Goal: Transaction & Acquisition: Purchase product/service

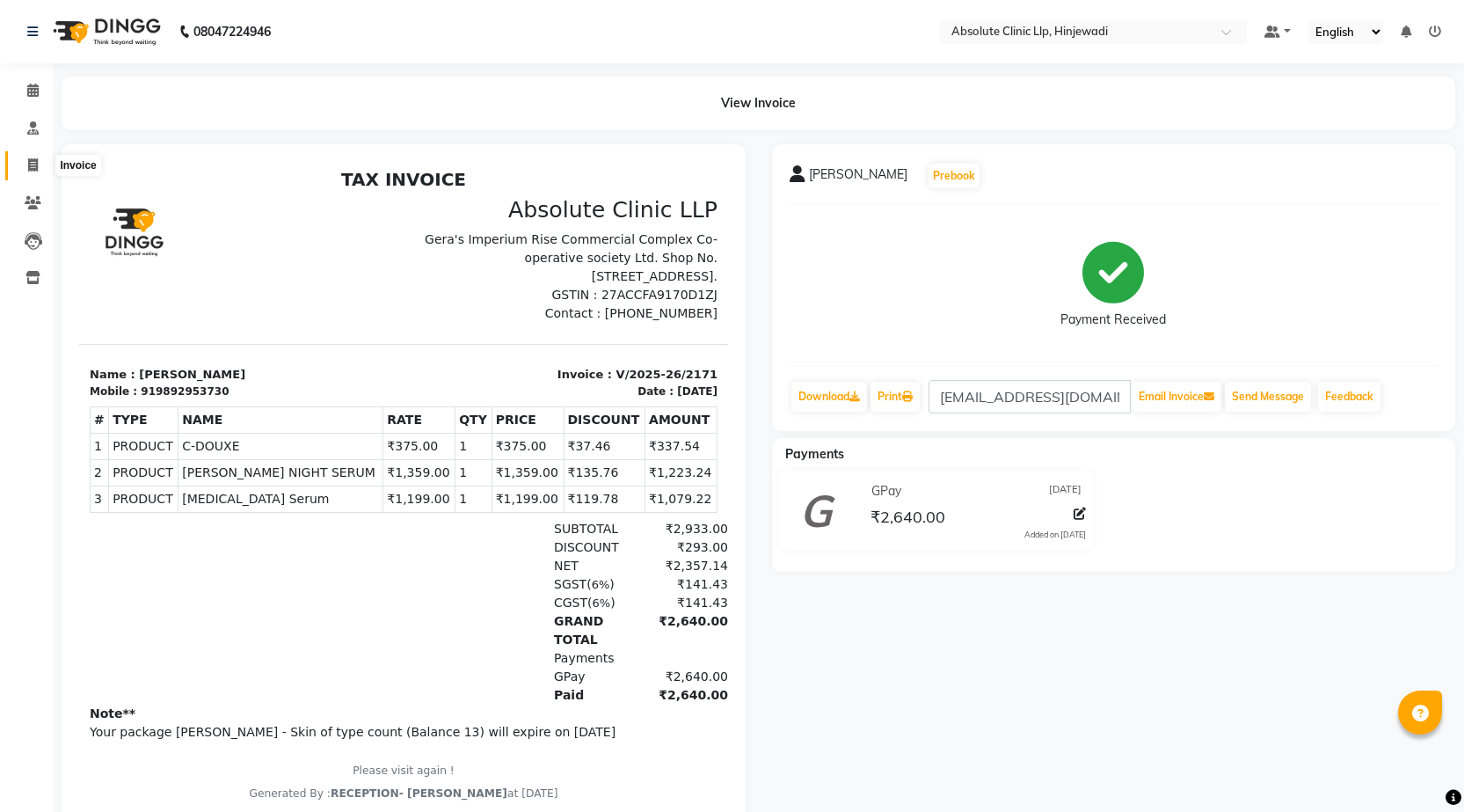
click at [39, 165] on span at bounding box center [33, 165] width 31 height 20
select select "service"
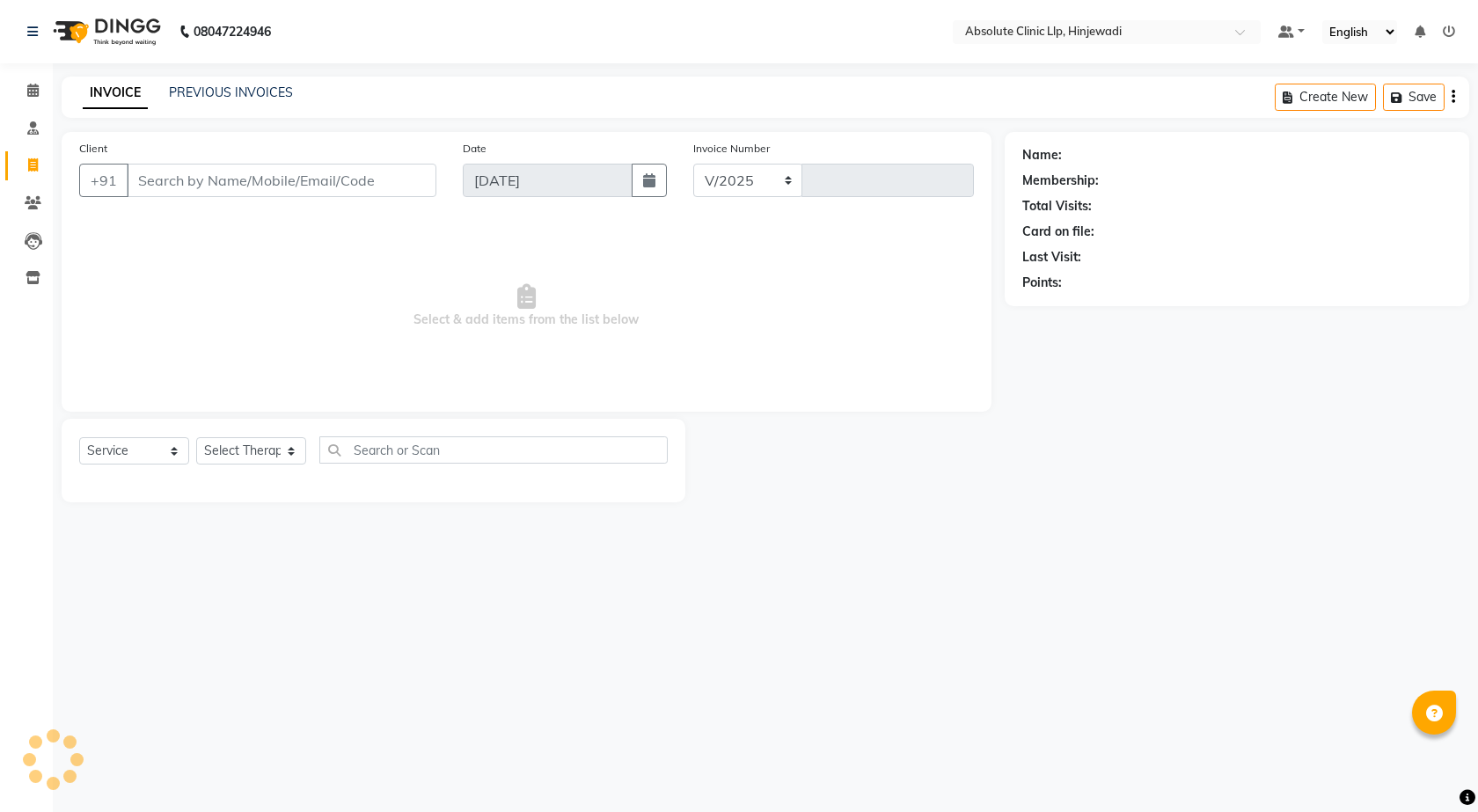
select select "5113"
type input "2172"
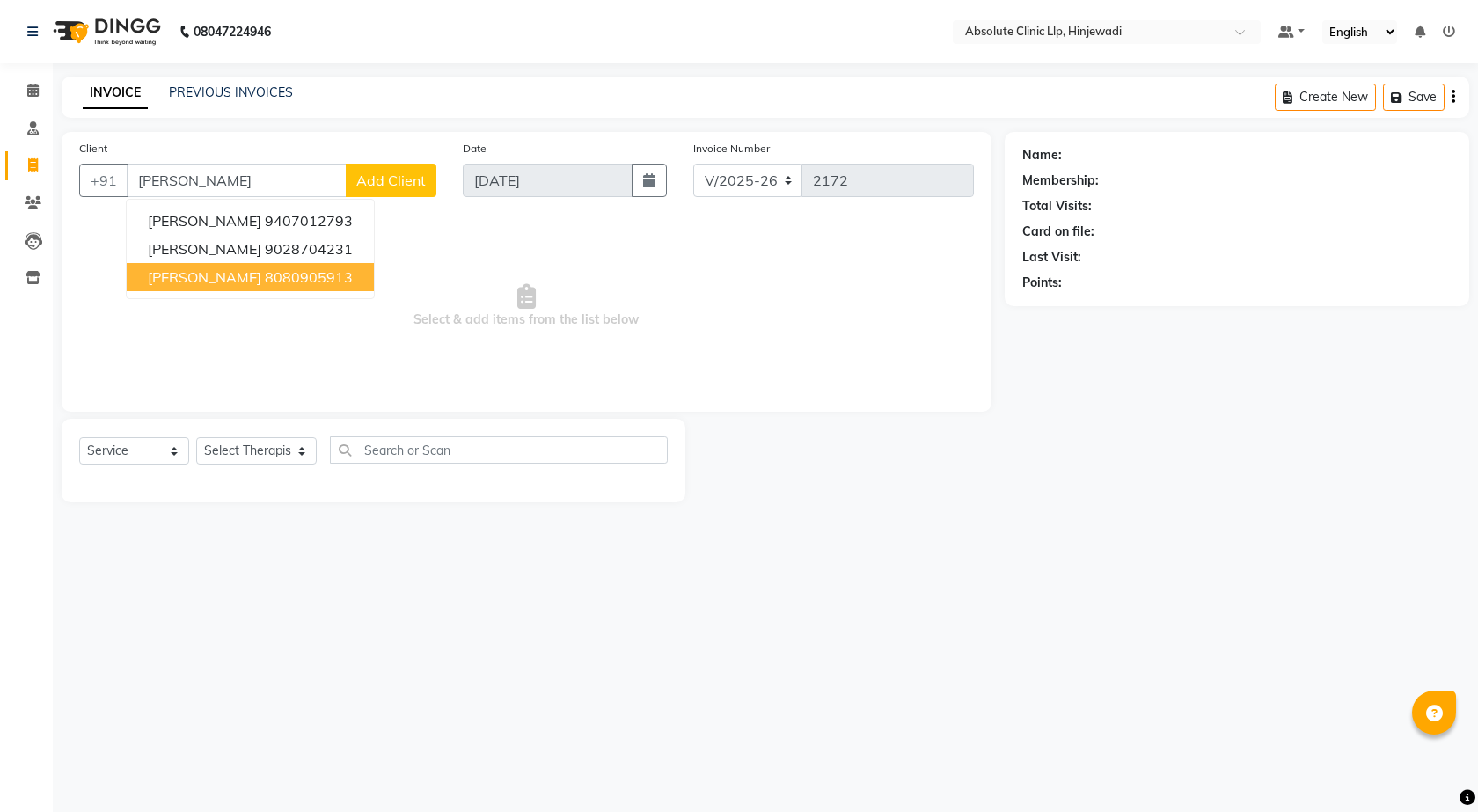
click at [192, 279] on span "[PERSON_NAME]" at bounding box center [204, 276] width 114 height 17
type input "8080905913"
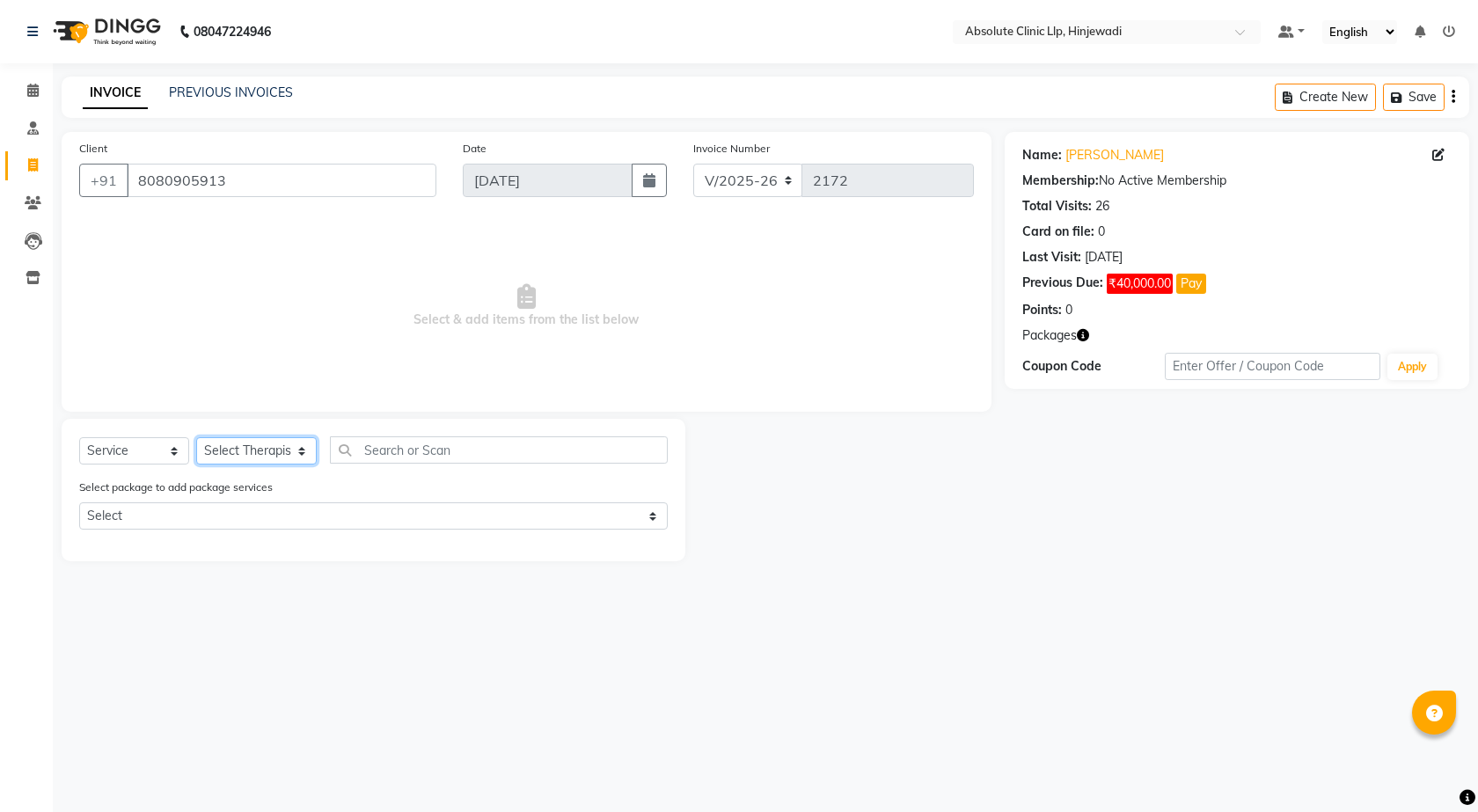
click at [282, 453] on select "Select Therapist [PERSON_NAME] DHANANJAY [PERSON_NAME] Dr. [PERSON_NAME] [PERSO…" at bounding box center [256, 451] width 120 height 27
click at [172, 449] on select "Select Service Product Membership Package Voucher Prepaid Gift Card" at bounding box center [134, 451] width 110 height 27
select select "product"
click at [80, 438] on select "Select Service Product Membership Package Voucher Prepaid Gift Card" at bounding box center [134, 451] width 110 height 27
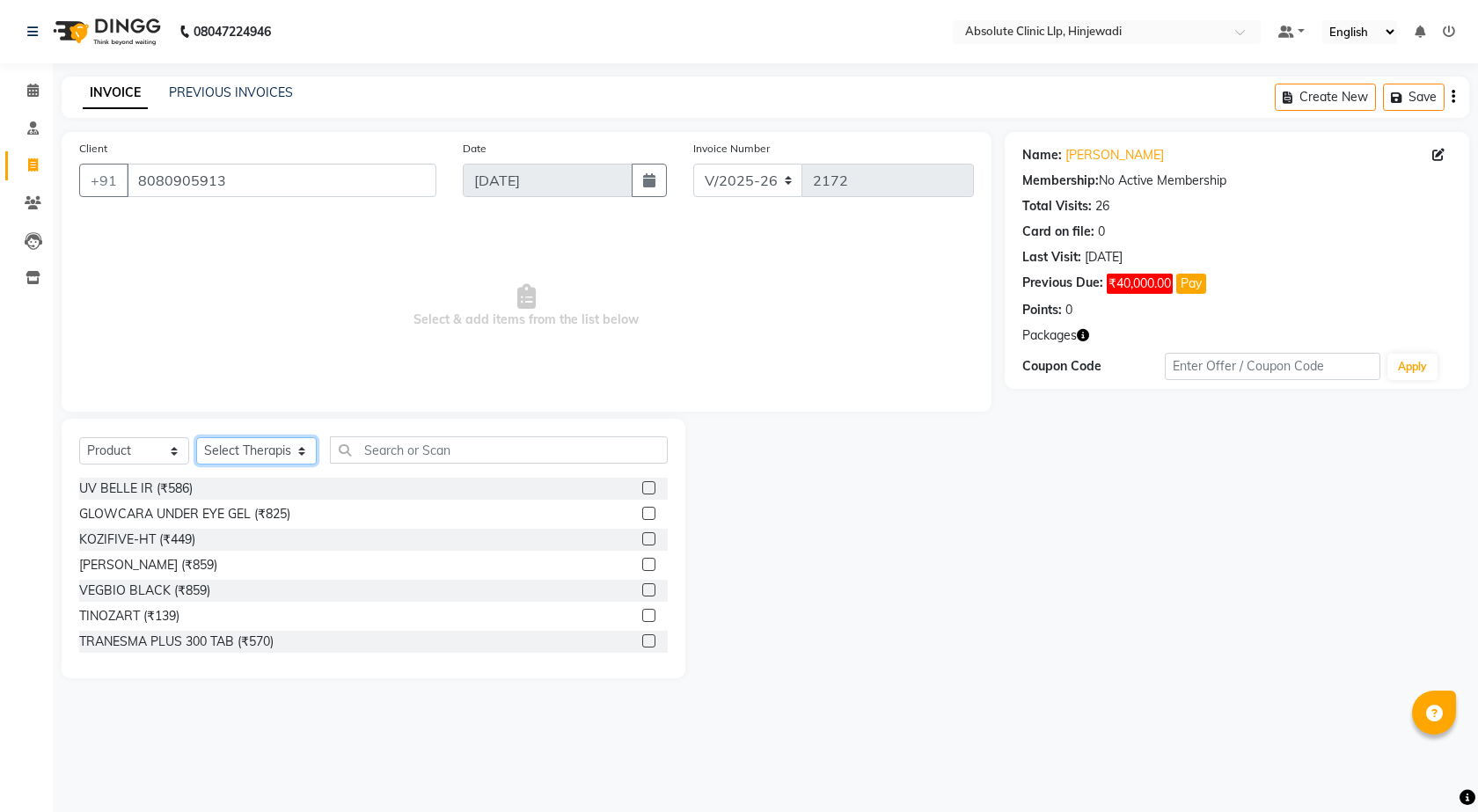
click at [289, 455] on select "Select Therapist [PERSON_NAME] DHANANJAY [PERSON_NAME] Dr. [PERSON_NAME] [PERSO…" at bounding box center [256, 451] width 120 height 27
select select "77023"
click at [196, 438] on select "Select Therapist [PERSON_NAME] DHANANJAY [PERSON_NAME] Dr. [PERSON_NAME] [PERSO…" at bounding box center [256, 451] width 120 height 27
click at [446, 462] on input "text" at bounding box center [499, 450] width 339 height 27
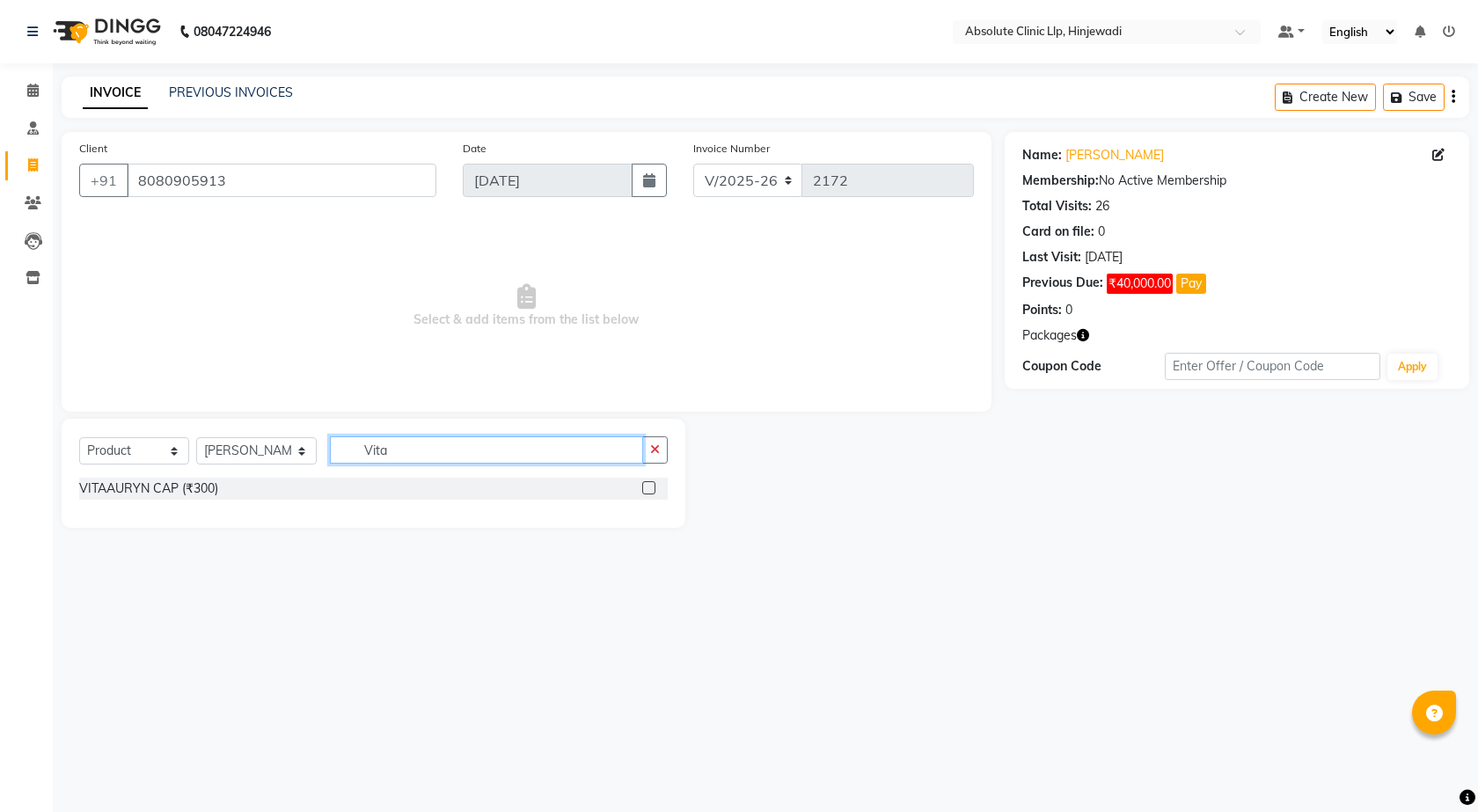
type input "Vita"
click at [653, 486] on label at bounding box center [649, 488] width 14 height 14
click at [653, 486] on input "checkbox" at bounding box center [648, 489] width 12 height 12
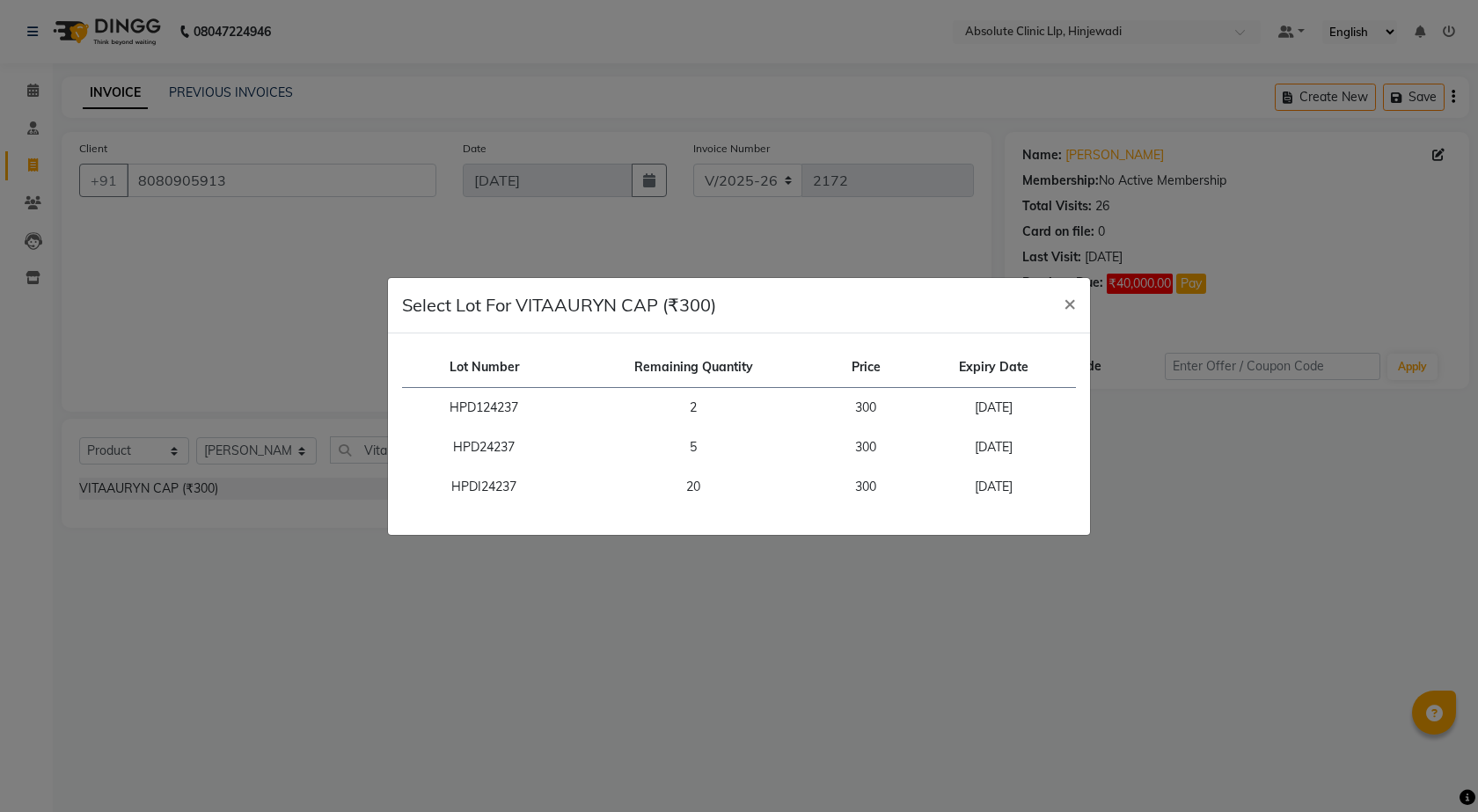
checkbox input "false"
click at [648, 486] on td "20" at bounding box center [694, 486] width 254 height 40
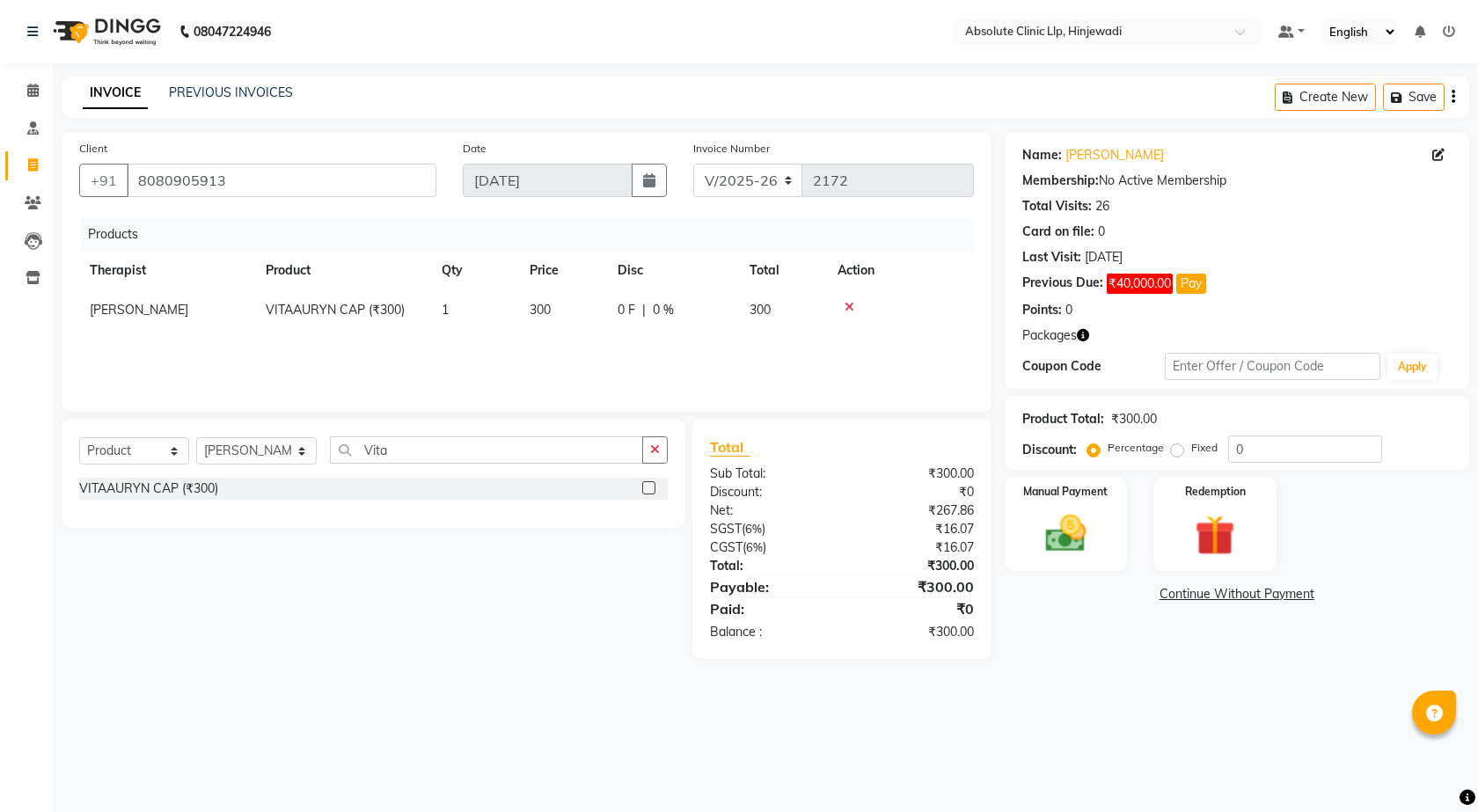
click at [461, 313] on td "1" at bounding box center [475, 309] width 88 height 40
select select "77023"
click at [461, 313] on input "1" at bounding box center [475, 314] width 67 height 27
type input "2"
click at [604, 350] on div "Products Therapist Product Qty Price Disc Total Action [PERSON_NAME] DHANANJAY …" at bounding box center [527, 306] width 895 height 176
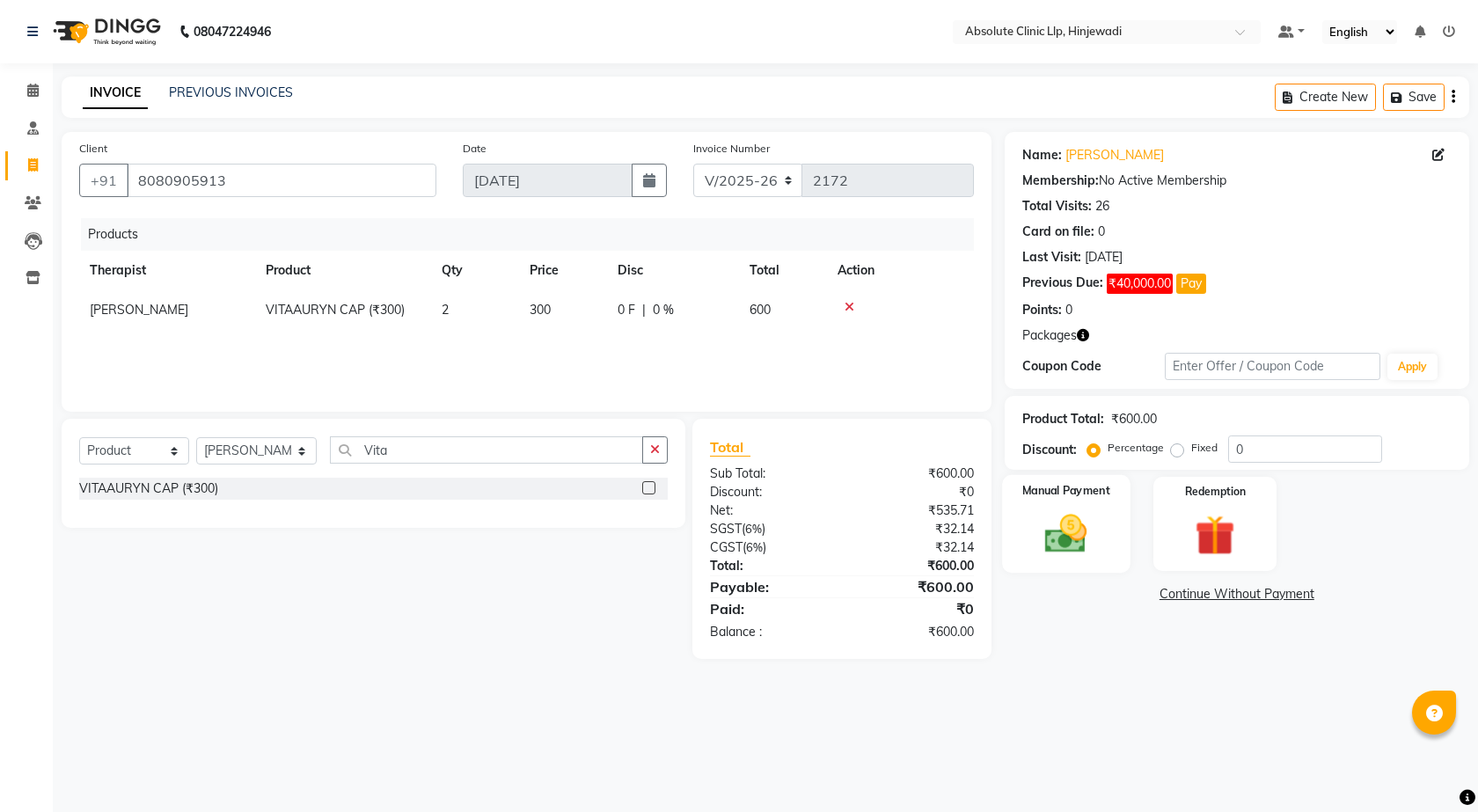
click at [1108, 522] on div "Manual Payment" at bounding box center [1065, 523] width 127 height 98
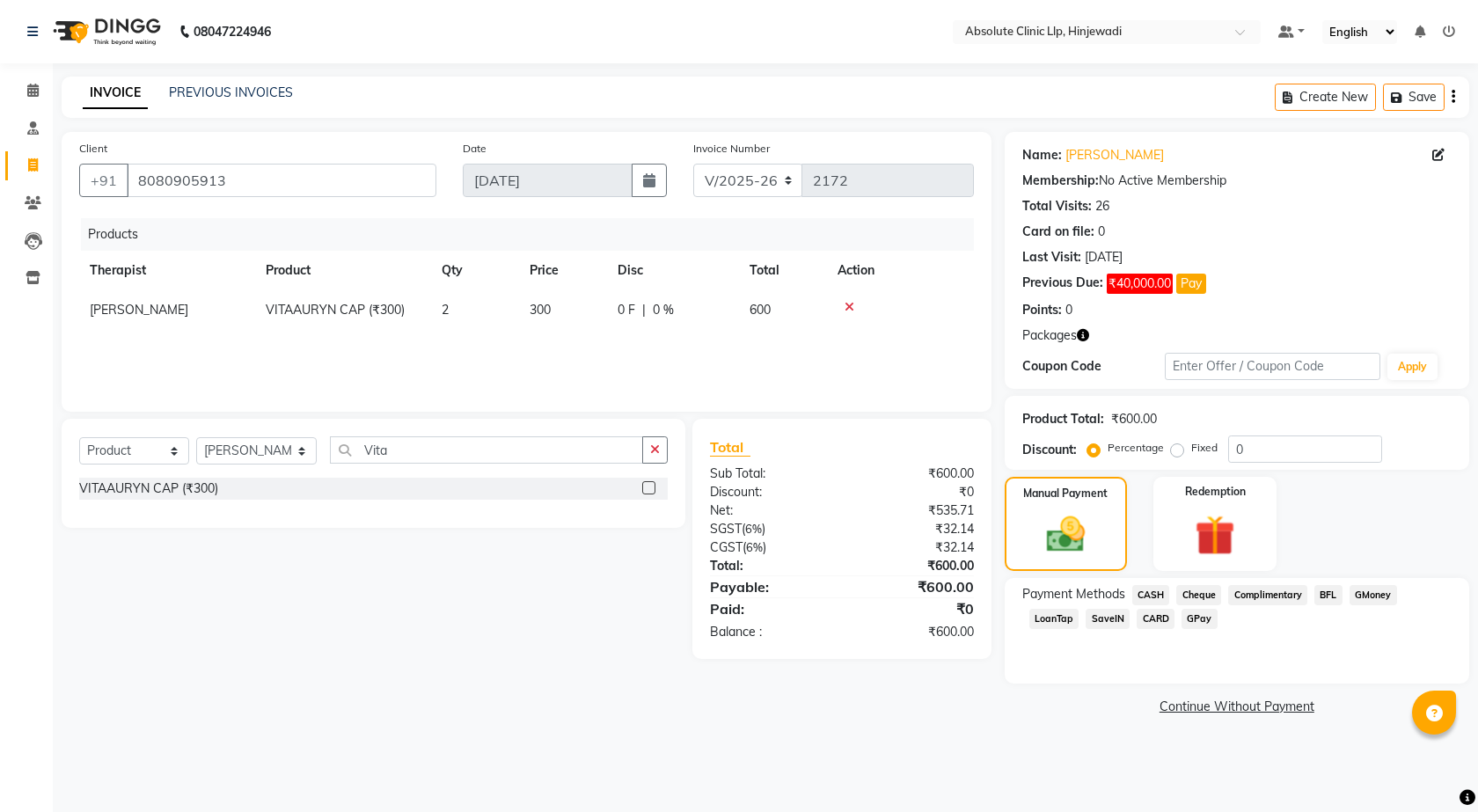
click at [1199, 615] on span "GPay" at bounding box center [1199, 618] width 36 height 20
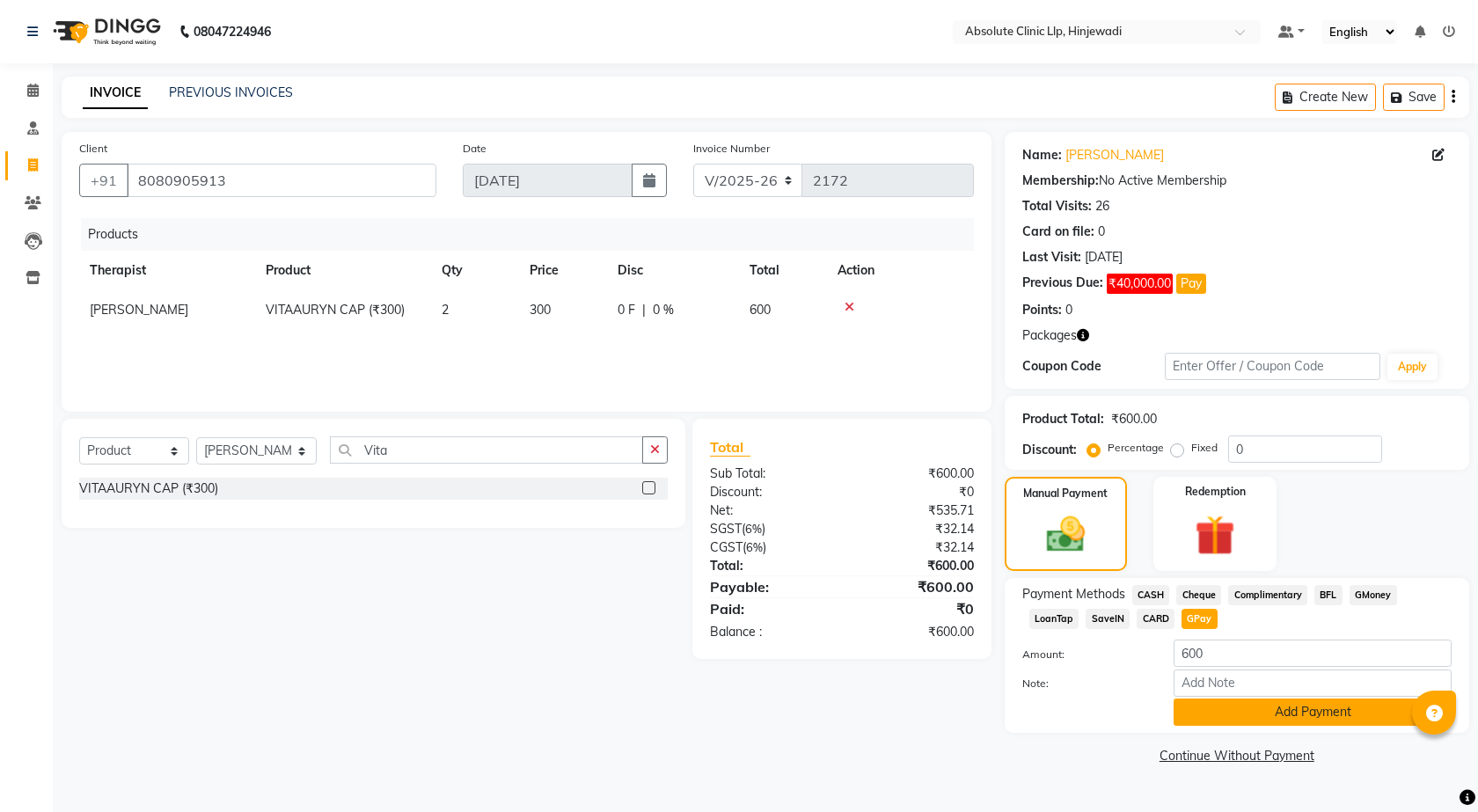
click at [1272, 704] on button "Add Payment" at bounding box center [1312, 712] width 278 height 27
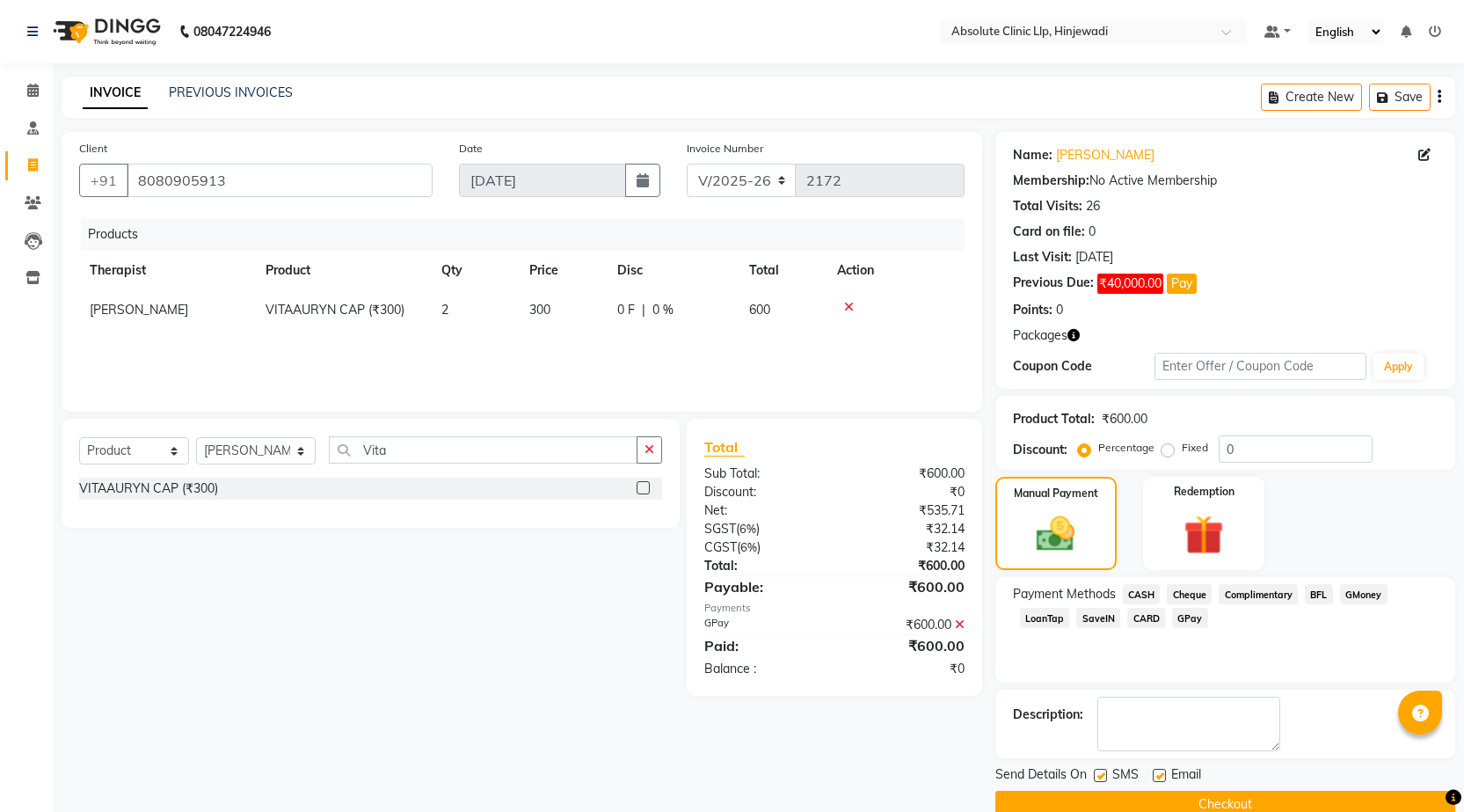
click at [1259, 795] on button "Checkout" at bounding box center [1225, 804] width 460 height 27
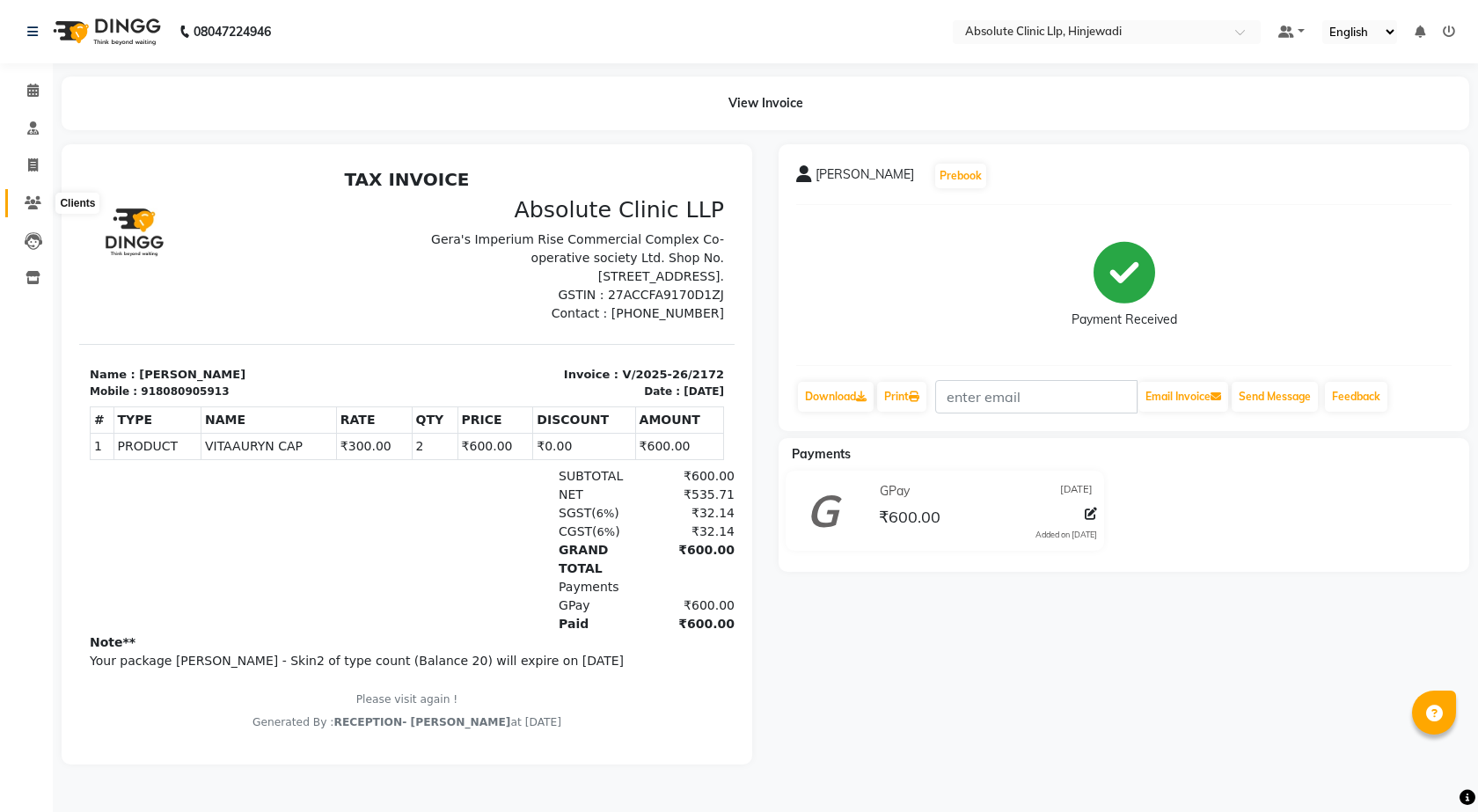
click at [33, 201] on icon at bounding box center [32, 203] width 16 height 14
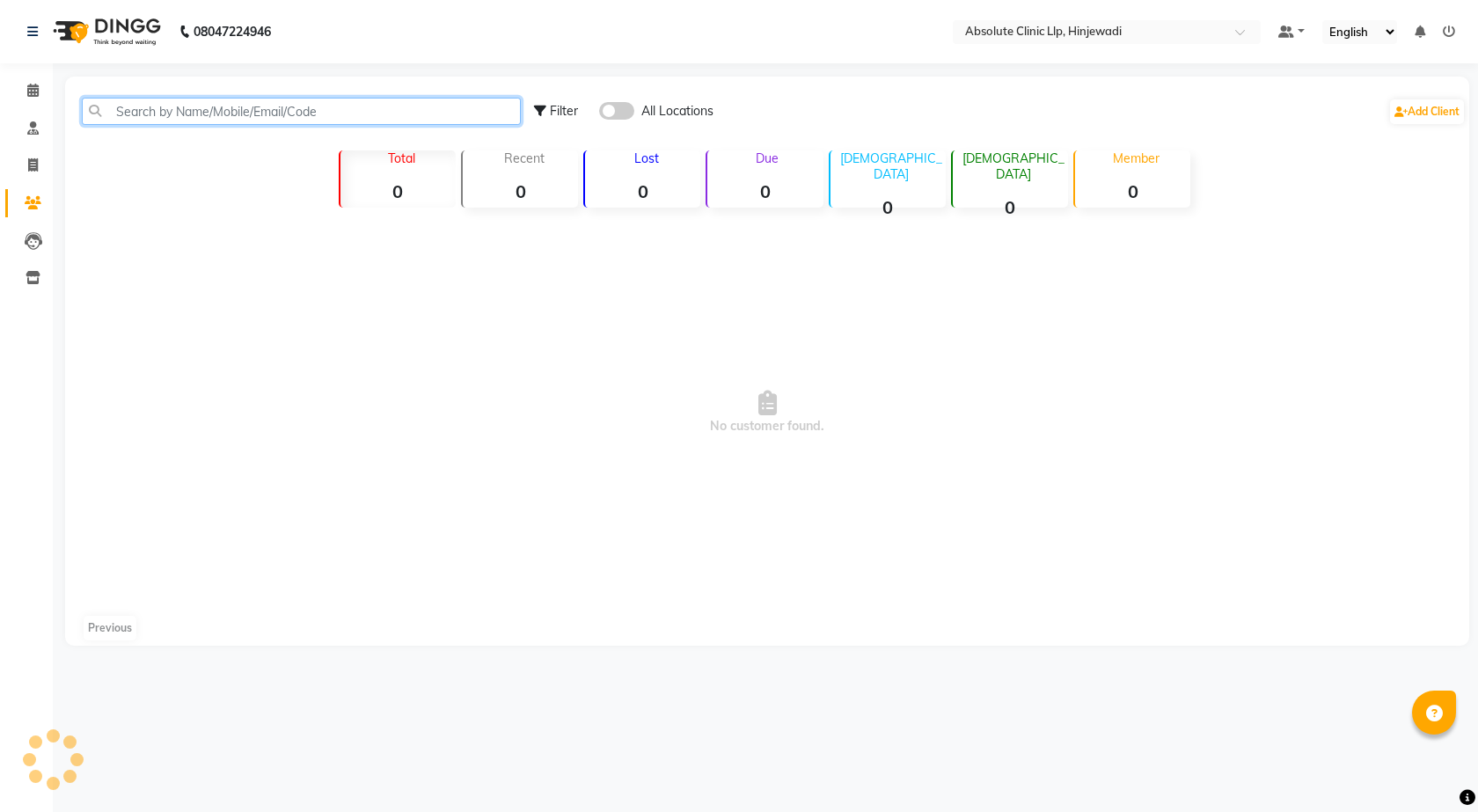
click at [127, 113] on input "text" at bounding box center [301, 112] width 439 height 27
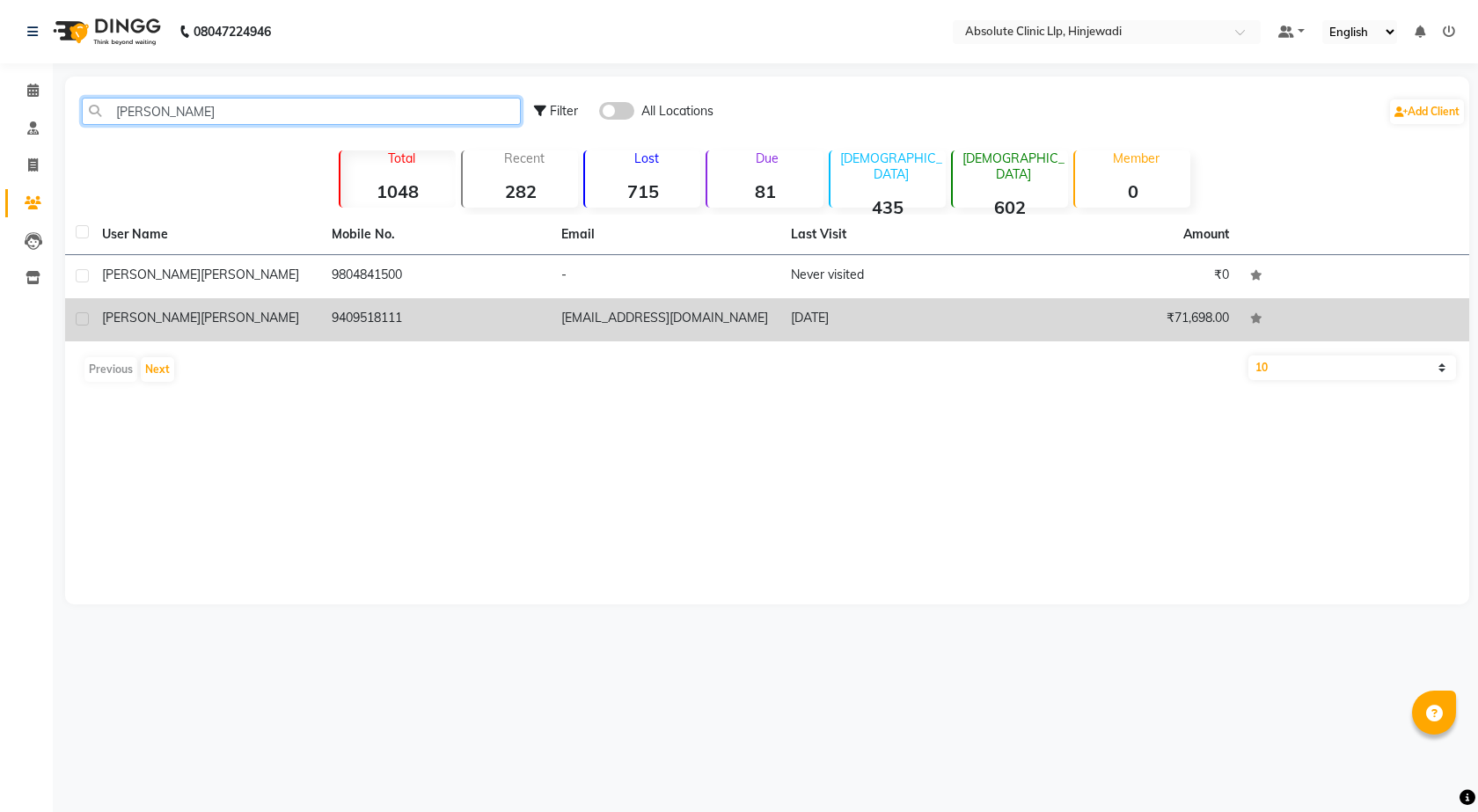
type input "[PERSON_NAME]"
click at [104, 325] on div "[PERSON_NAME]" at bounding box center [206, 317] width 209 height 18
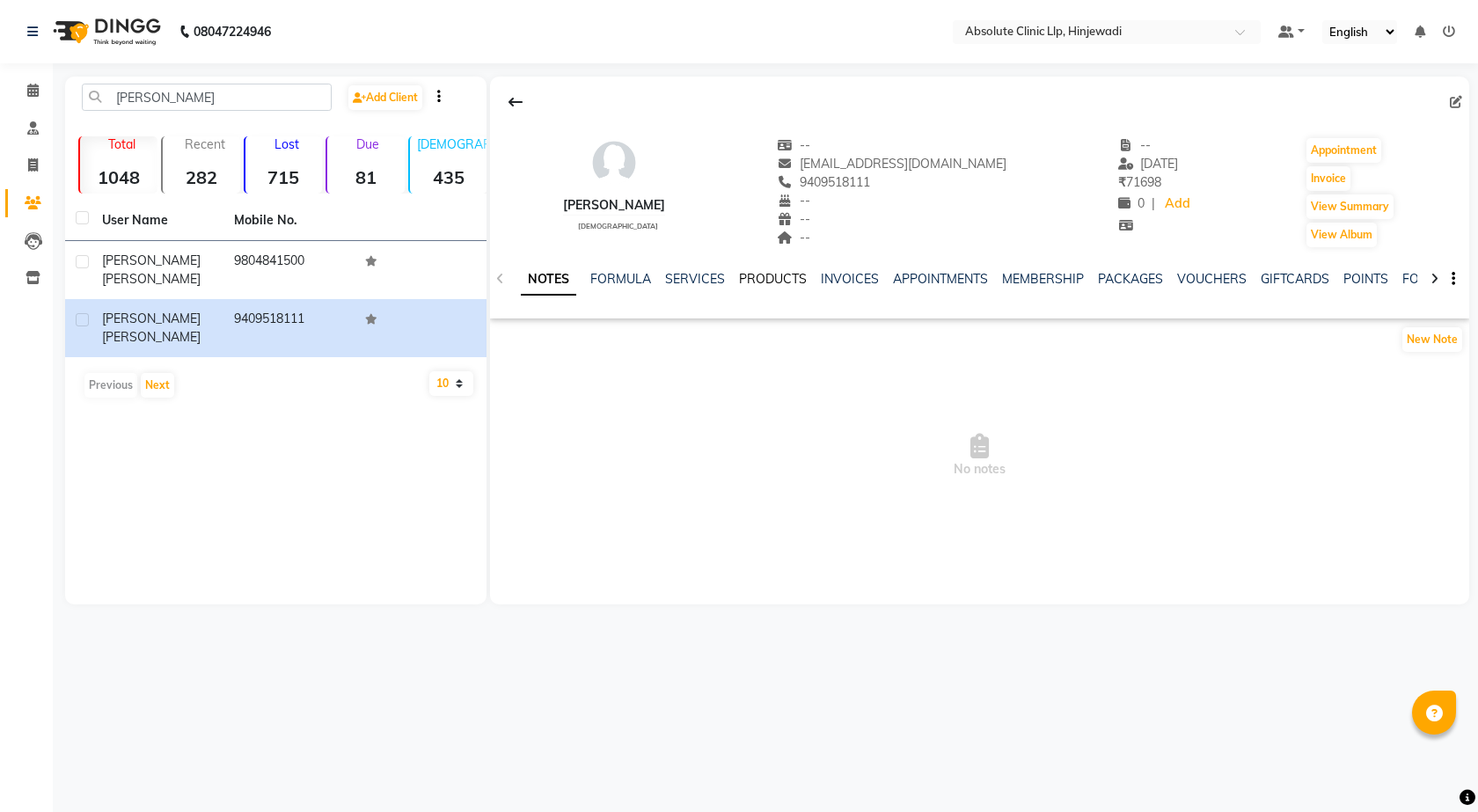
click at [782, 284] on link "PRODUCTS" at bounding box center [772, 278] width 68 height 16
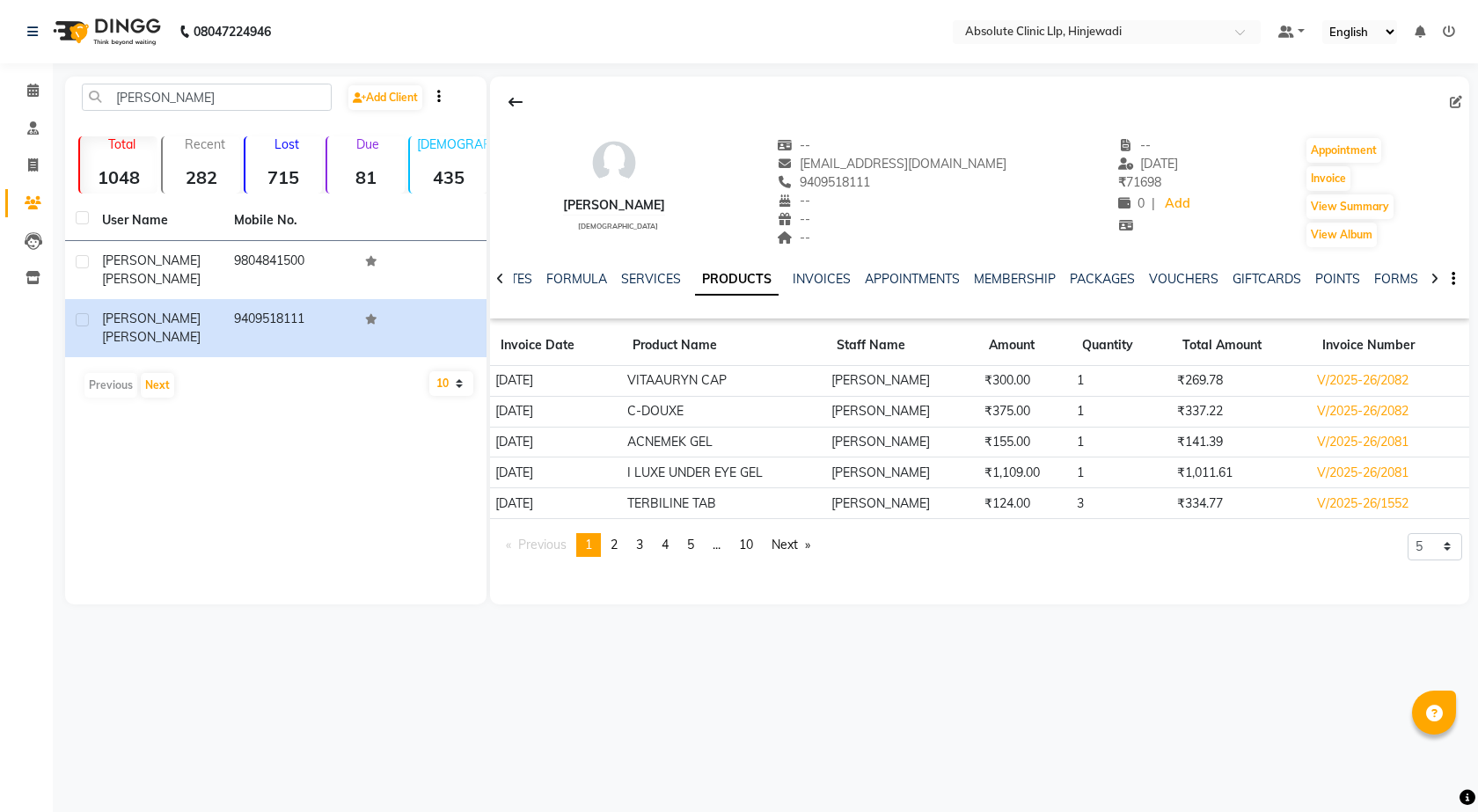
click at [117, 41] on img at bounding box center [105, 31] width 120 height 49
